Goal: Task Accomplishment & Management: Manage account settings

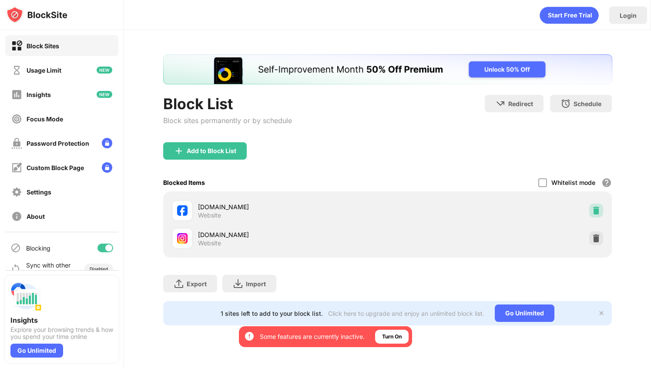
click at [594, 210] on img at bounding box center [596, 210] width 9 height 9
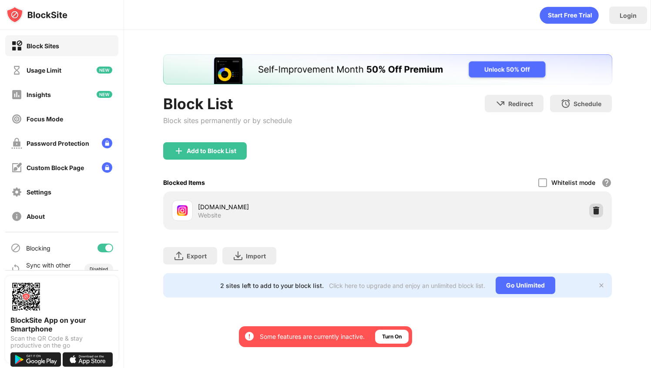
click at [590, 206] on div at bounding box center [596, 211] width 14 height 14
